Goal: Task Accomplishment & Management: Manage account settings

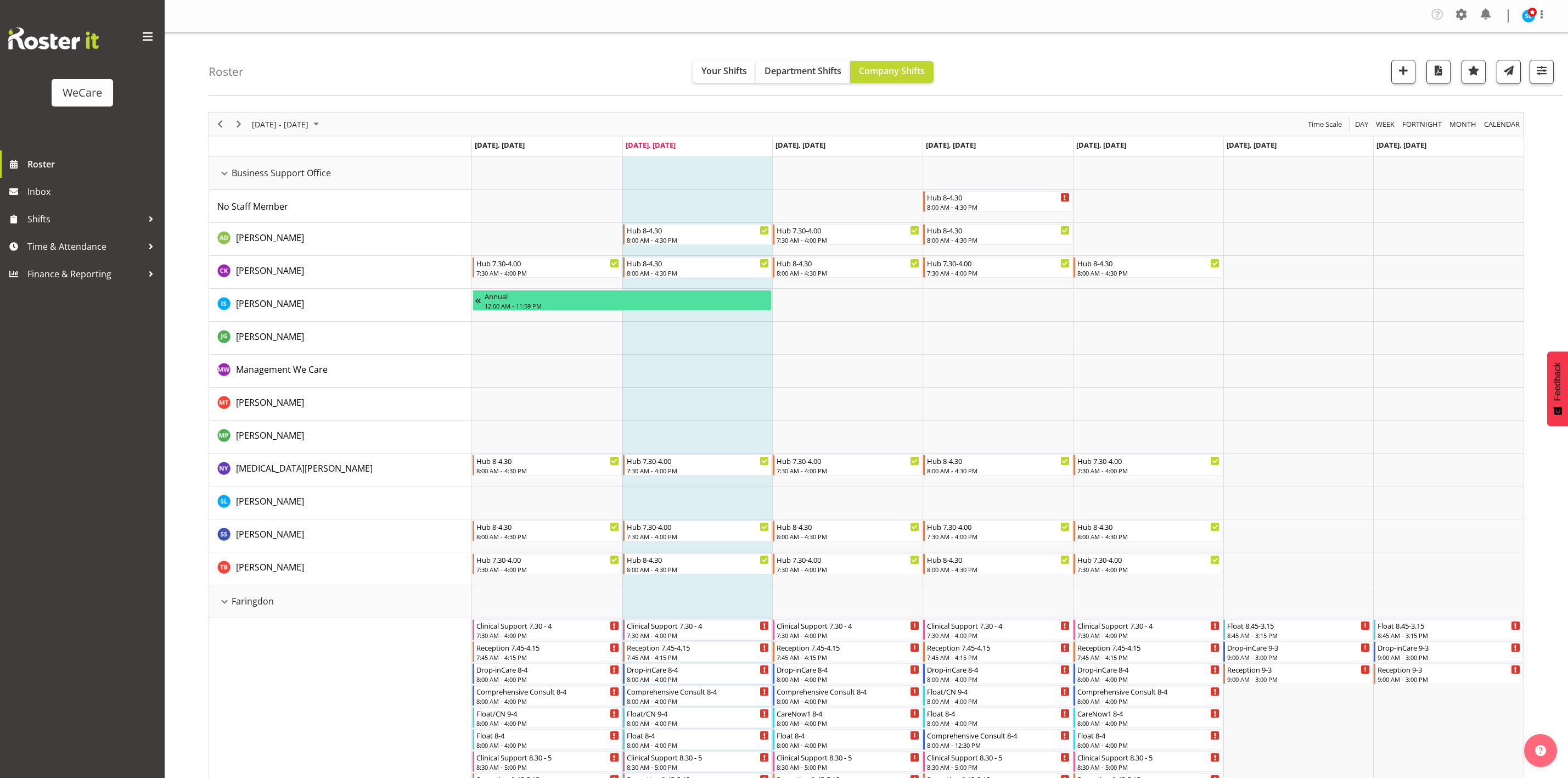
scroll to position [5, 0]
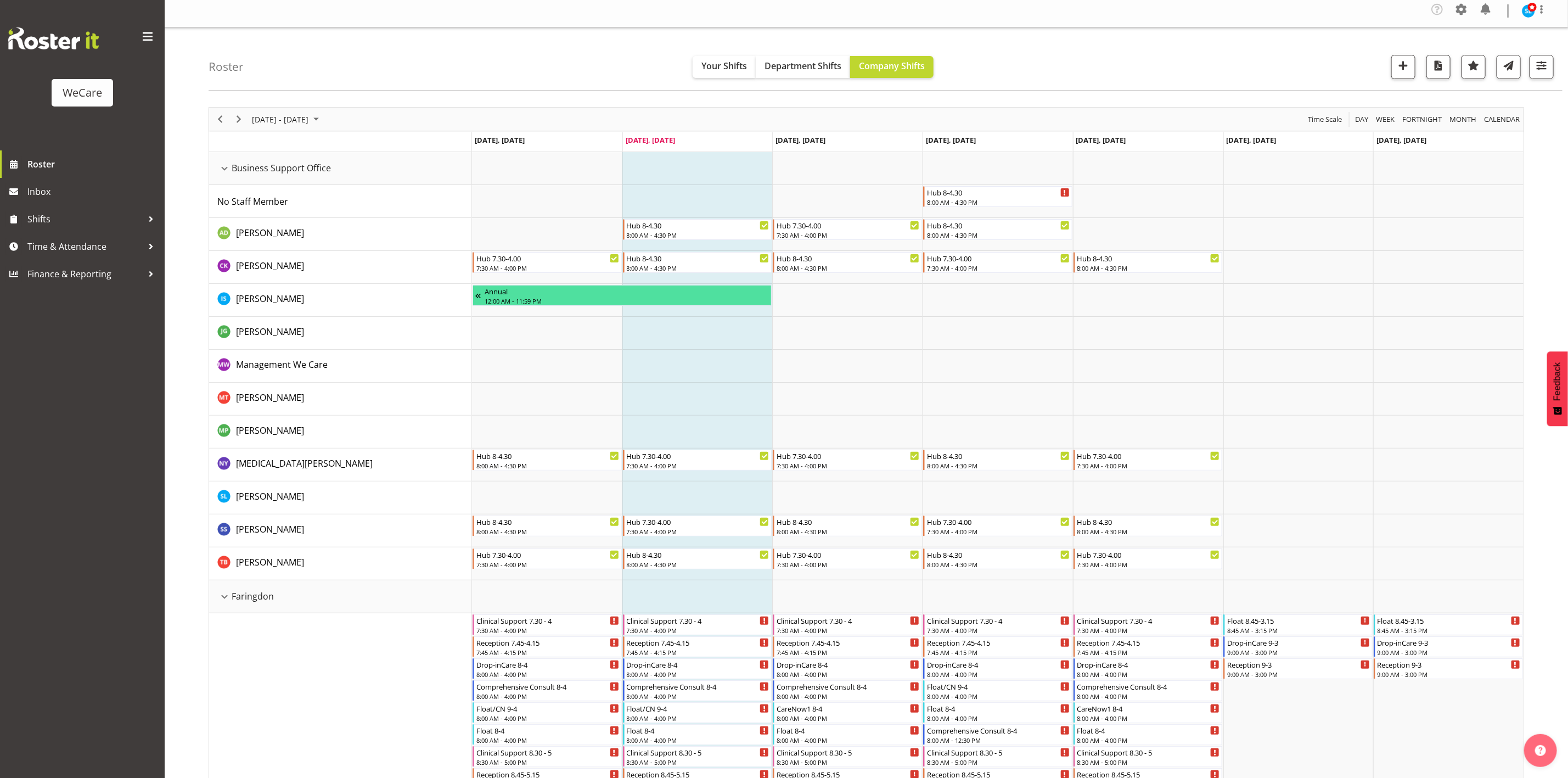
click at [1547, 80] on div "Roster Your Shifts Department Shifts Company Shifts All Locations Clear Busines…" at bounding box center [885, 58] width 1354 height 63
click at [1538, 78] on button "button" at bounding box center [1541, 67] width 24 height 24
click at [1495, 137] on span "All Departments" at bounding box center [1471, 134] width 77 height 13
click at [1488, 254] on span "Deselect All" at bounding box center [1485, 253] width 44 height 11
checkbox input "false"
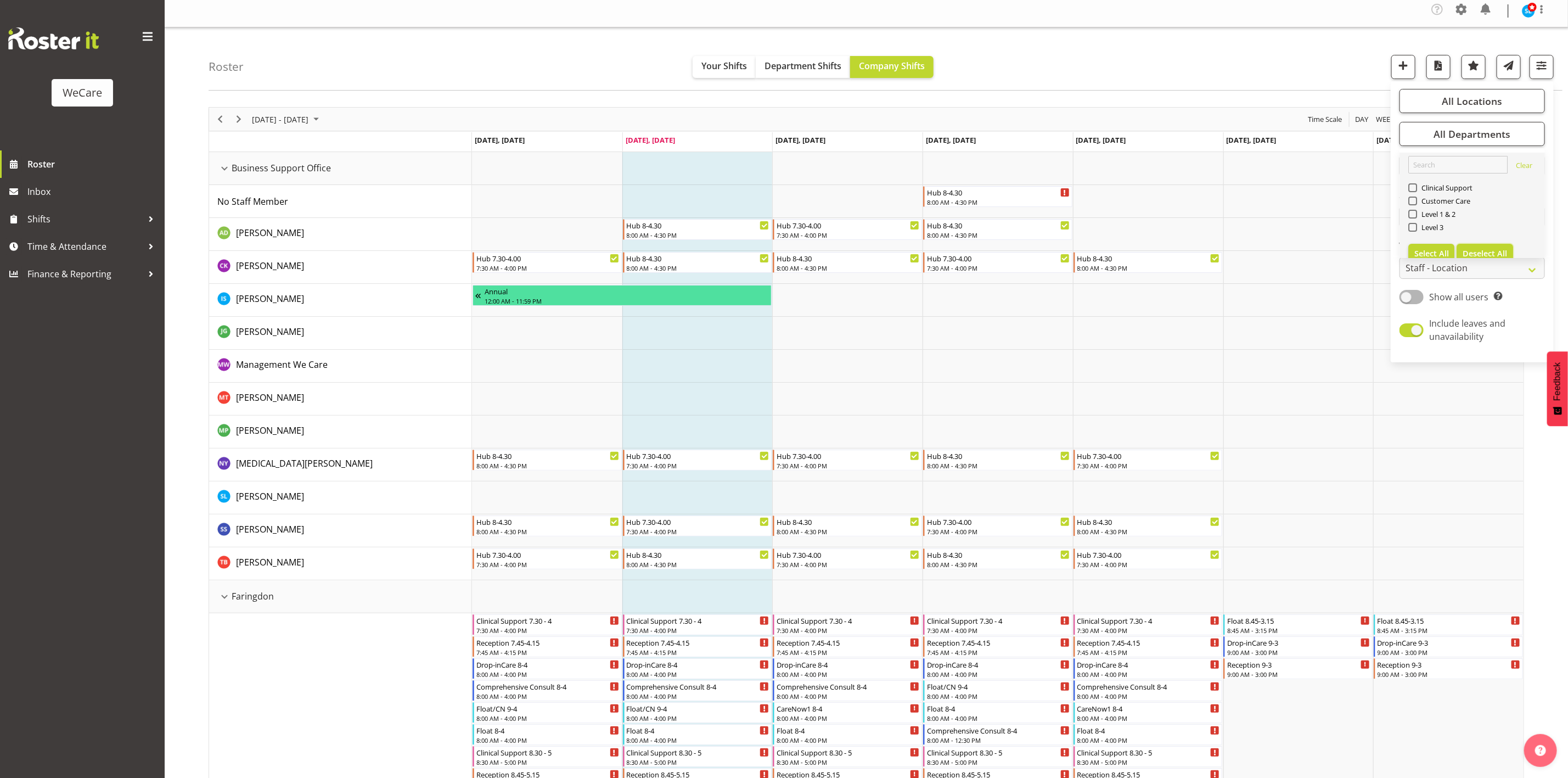
checkbox input "false"
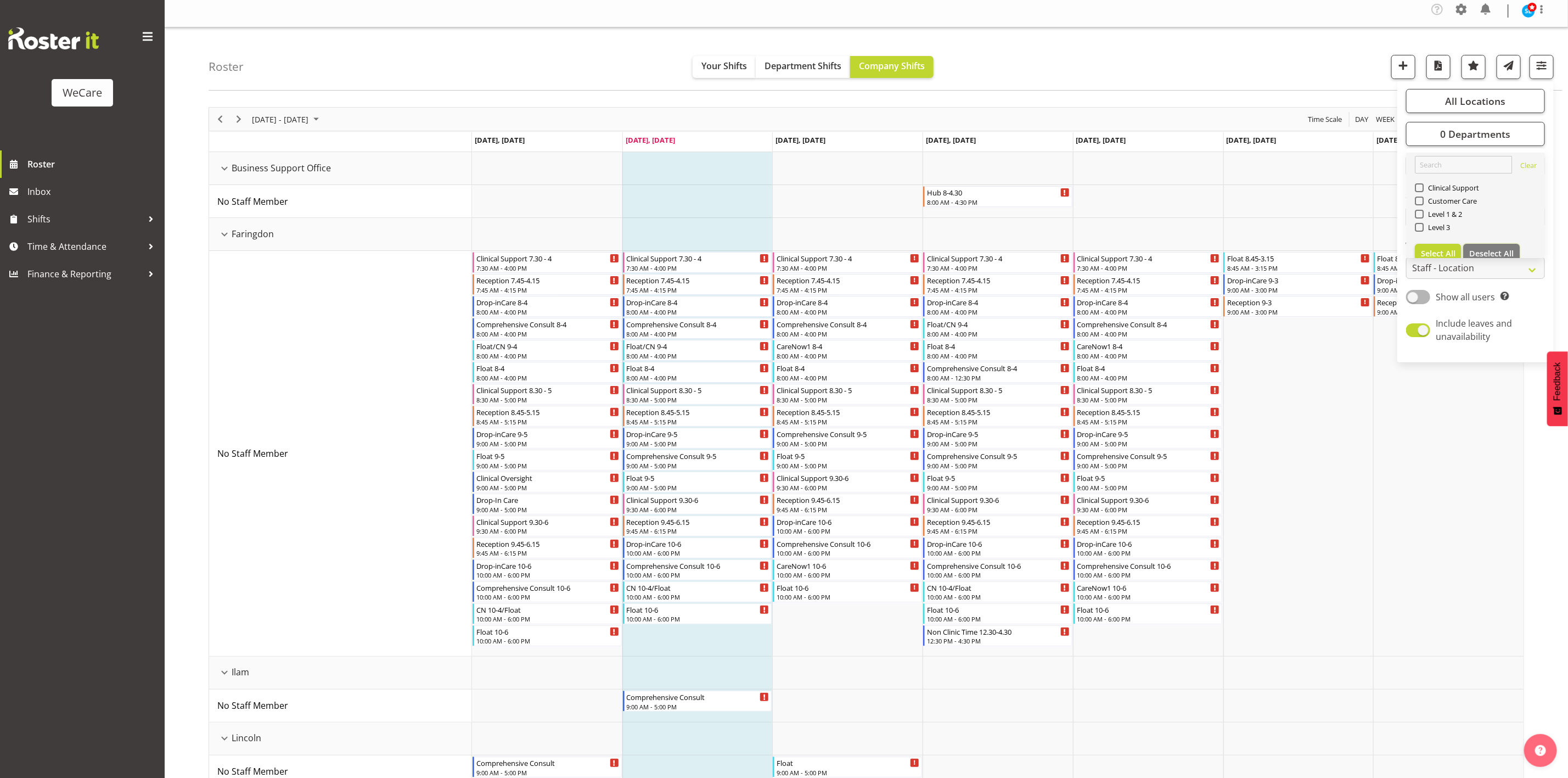
scroll to position [0, 0]
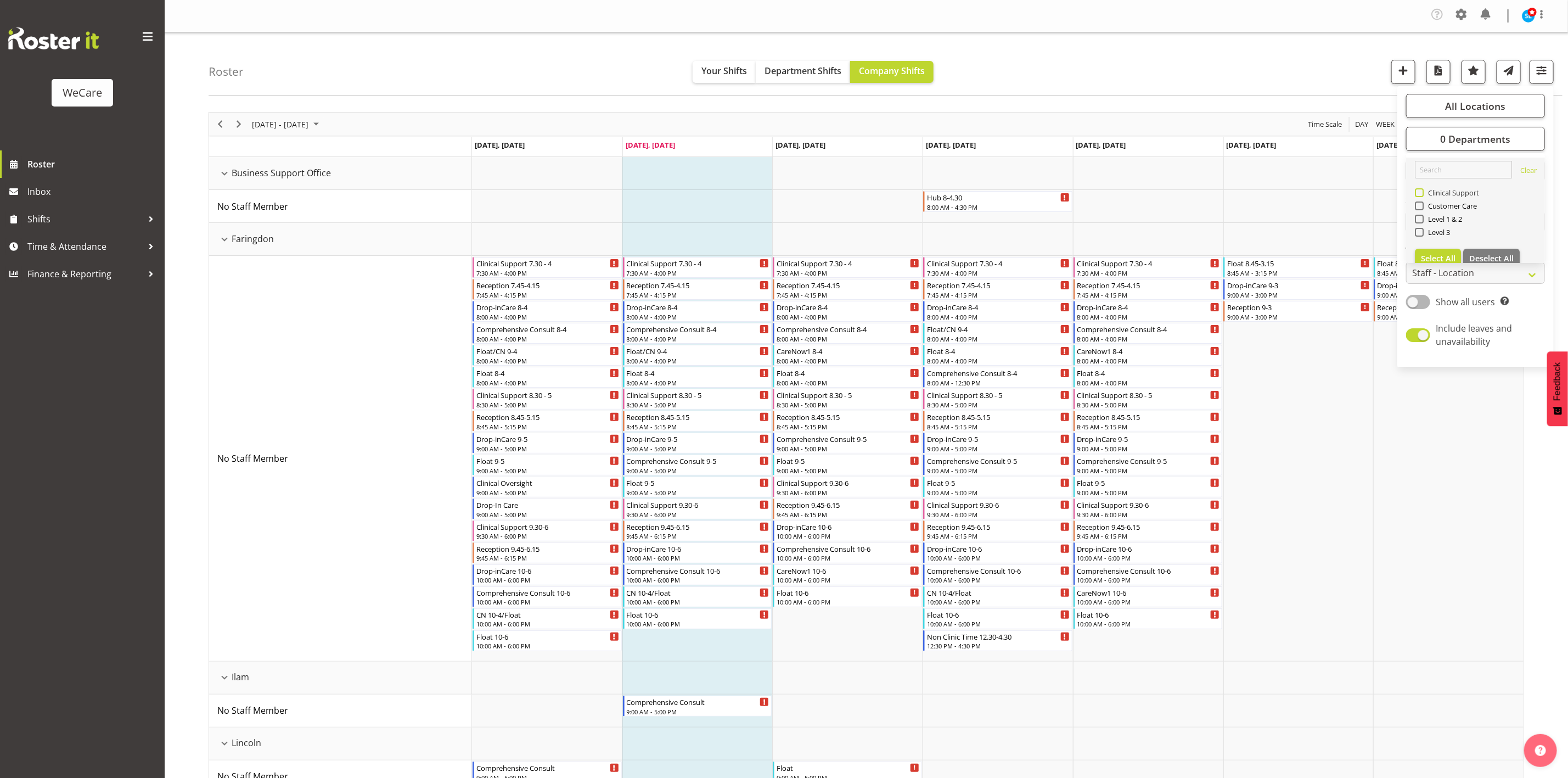
click at [1423, 195] on span "Clinical Support" at bounding box center [1451, 193] width 56 height 9
click at [1421, 195] on input "Clinical Support" at bounding box center [1418, 193] width 7 height 7
checkbox input "true"
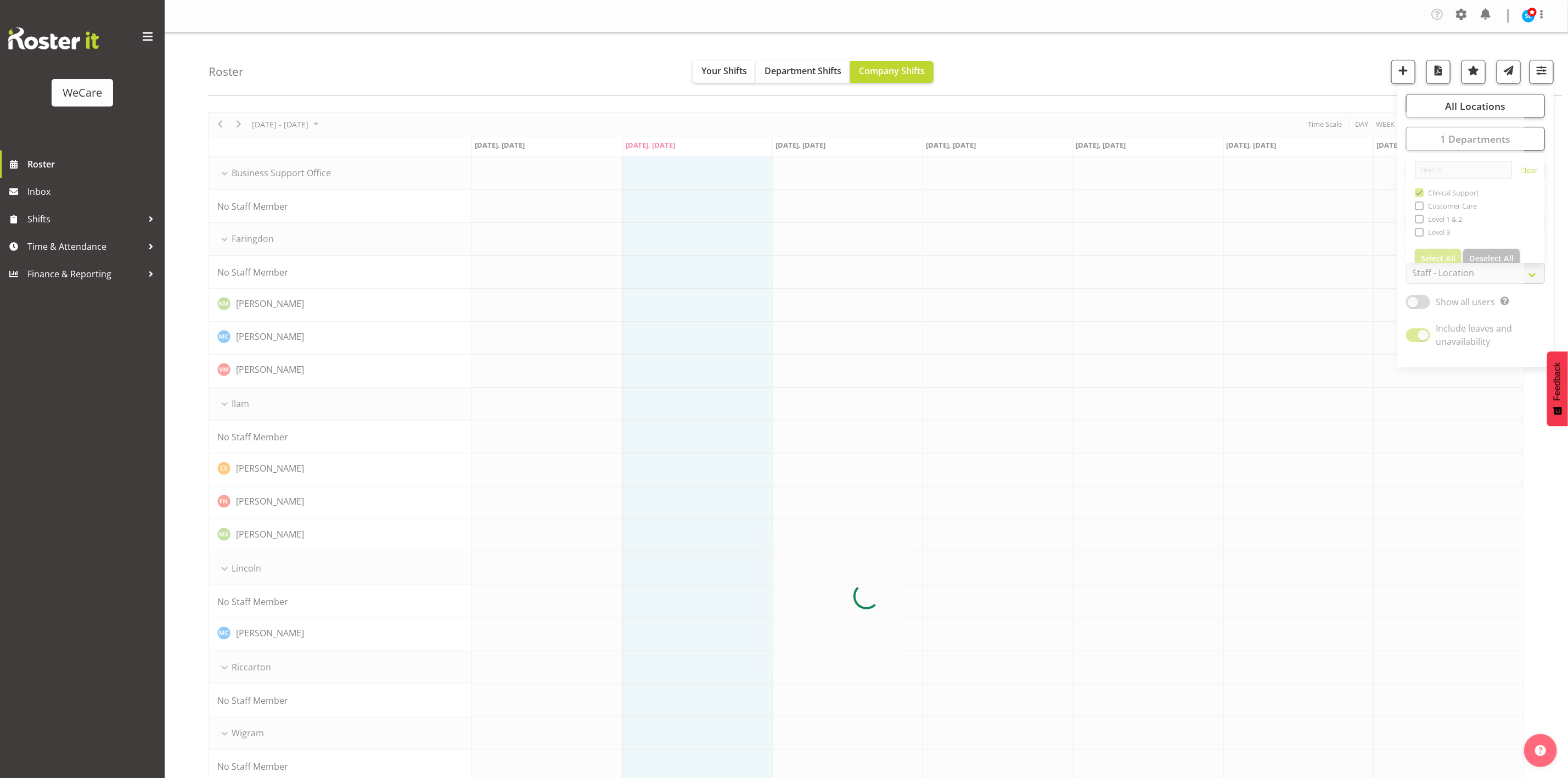
click at [1165, 65] on div "Roster Your Shifts Department Shifts Company Shifts All Locations Clear Busines…" at bounding box center [885, 63] width 1354 height 63
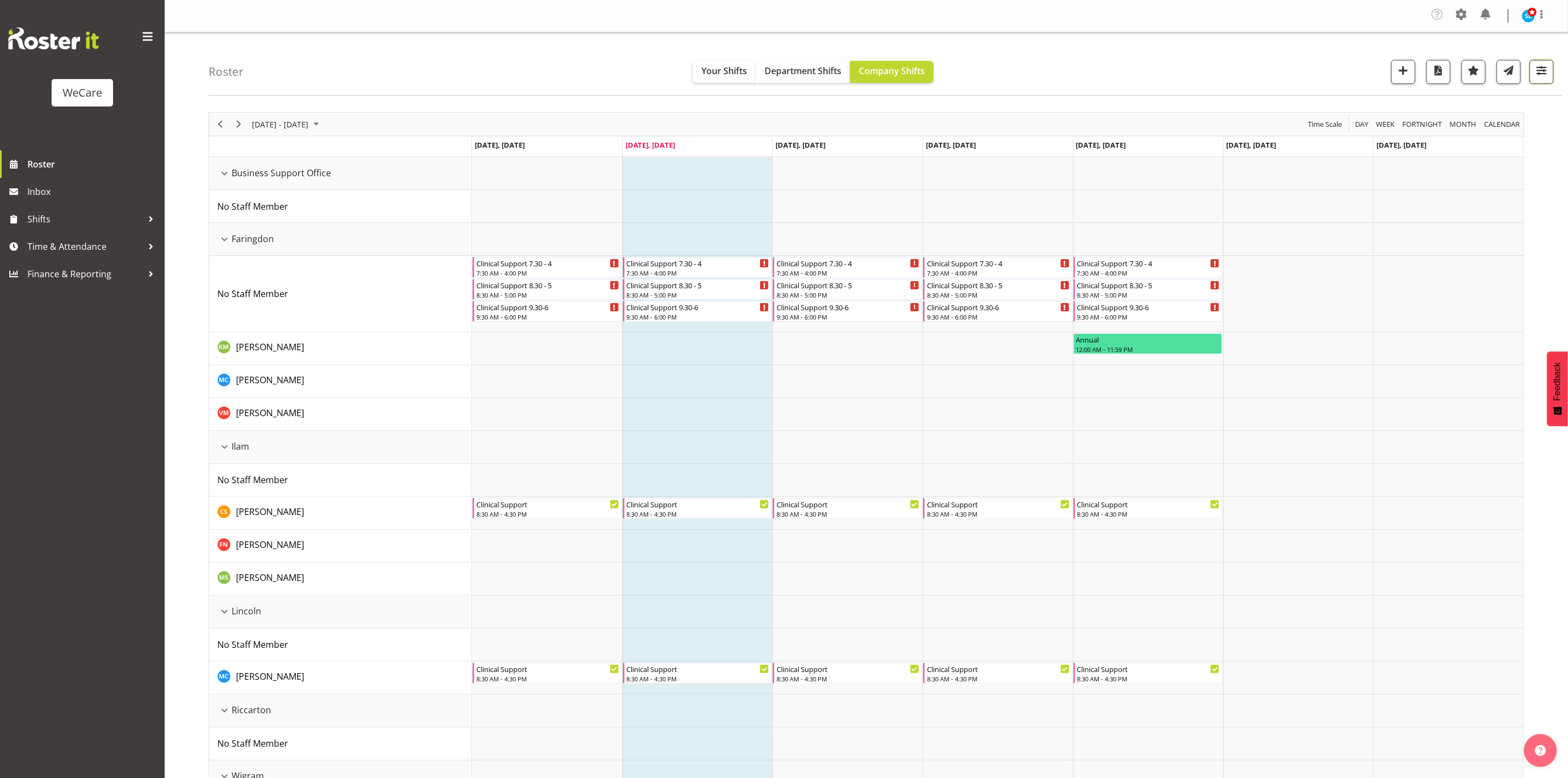
click at [1549, 68] on button "button" at bounding box center [1541, 72] width 24 height 24
click at [1487, 114] on button "All Locations" at bounding box center [1475, 105] width 139 height 24
click at [1231, 59] on div "Roster Your Shifts Department Shifts Company Shifts All Locations Clear Busines…" at bounding box center [885, 63] width 1354 height 63
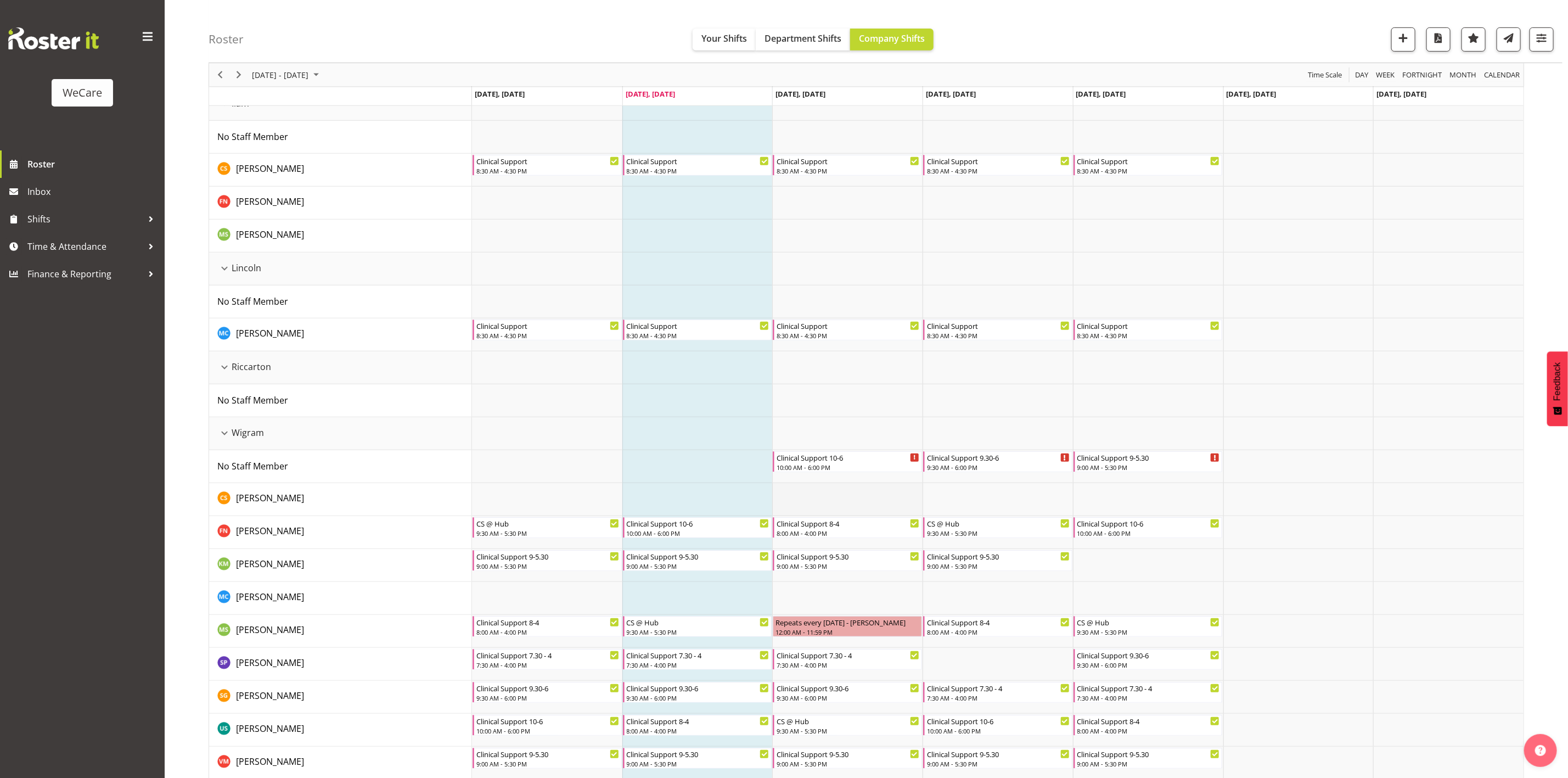
scroll to position [354, 0]
